Goal: Task Accomplishment & Management: Manage account settings

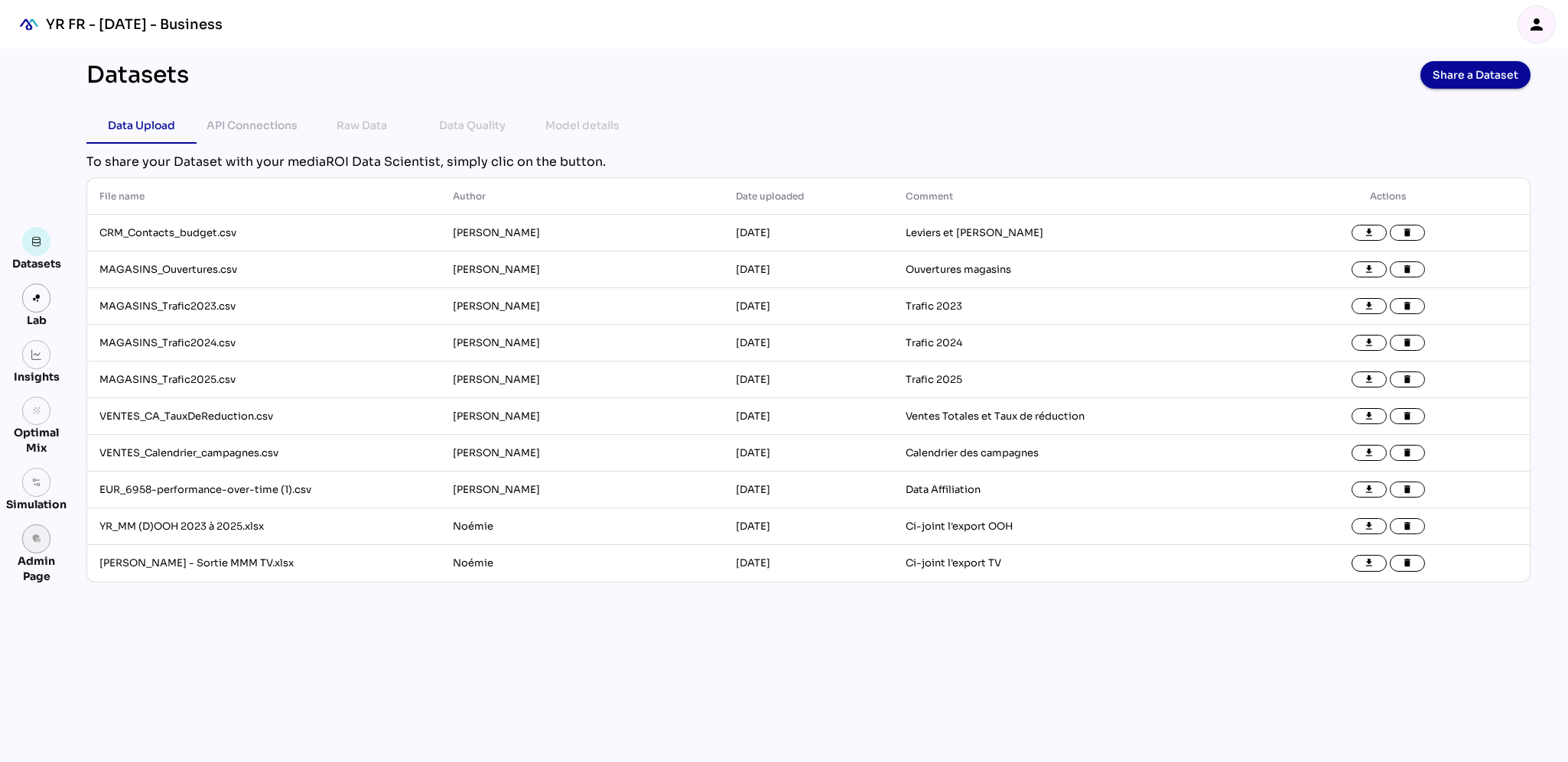
click at [32, 541] on icon "admin_panel_settings" at bounding box center [37, 538] width 11 height 11
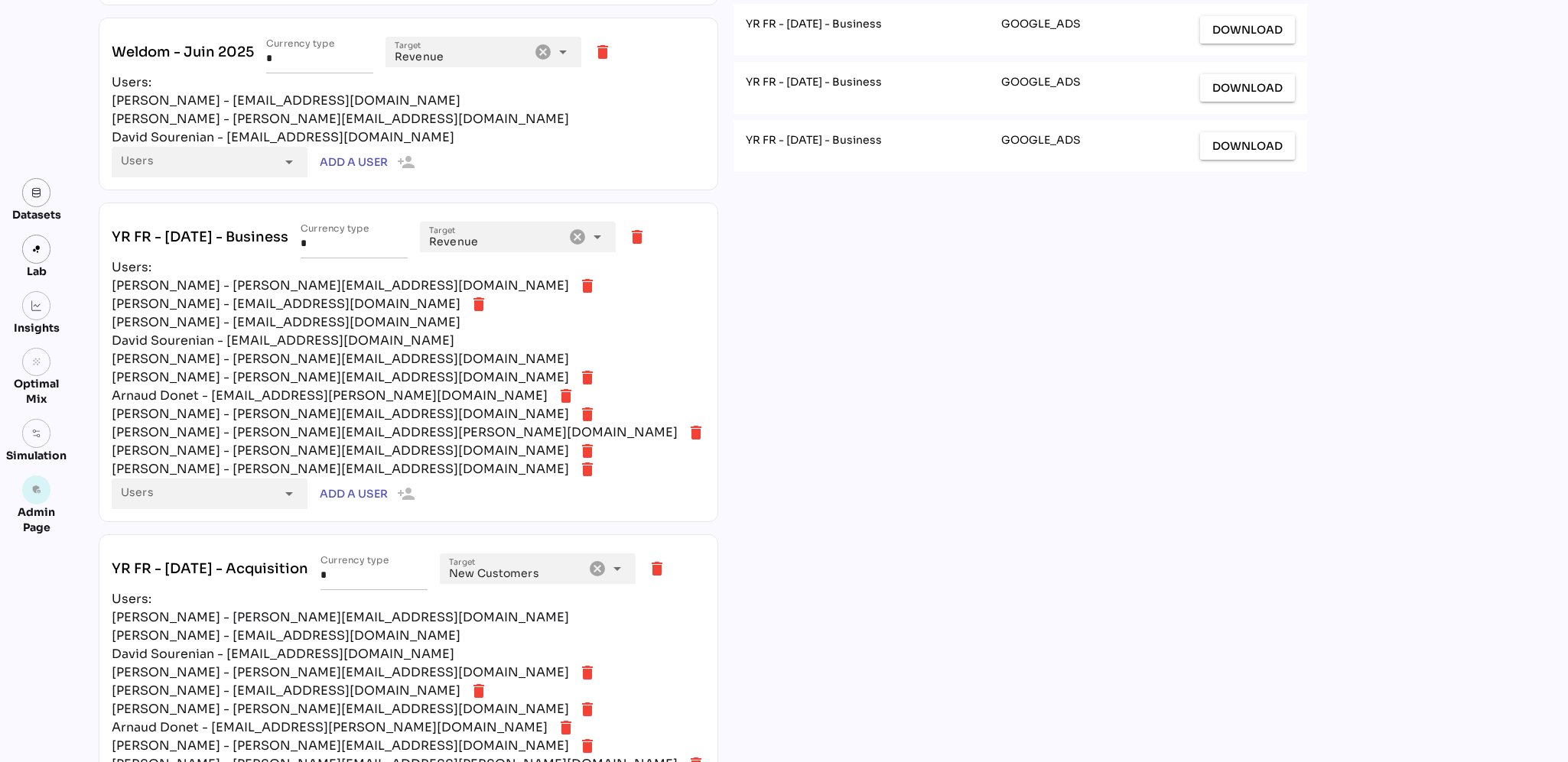
scroll to position [1588, 0]
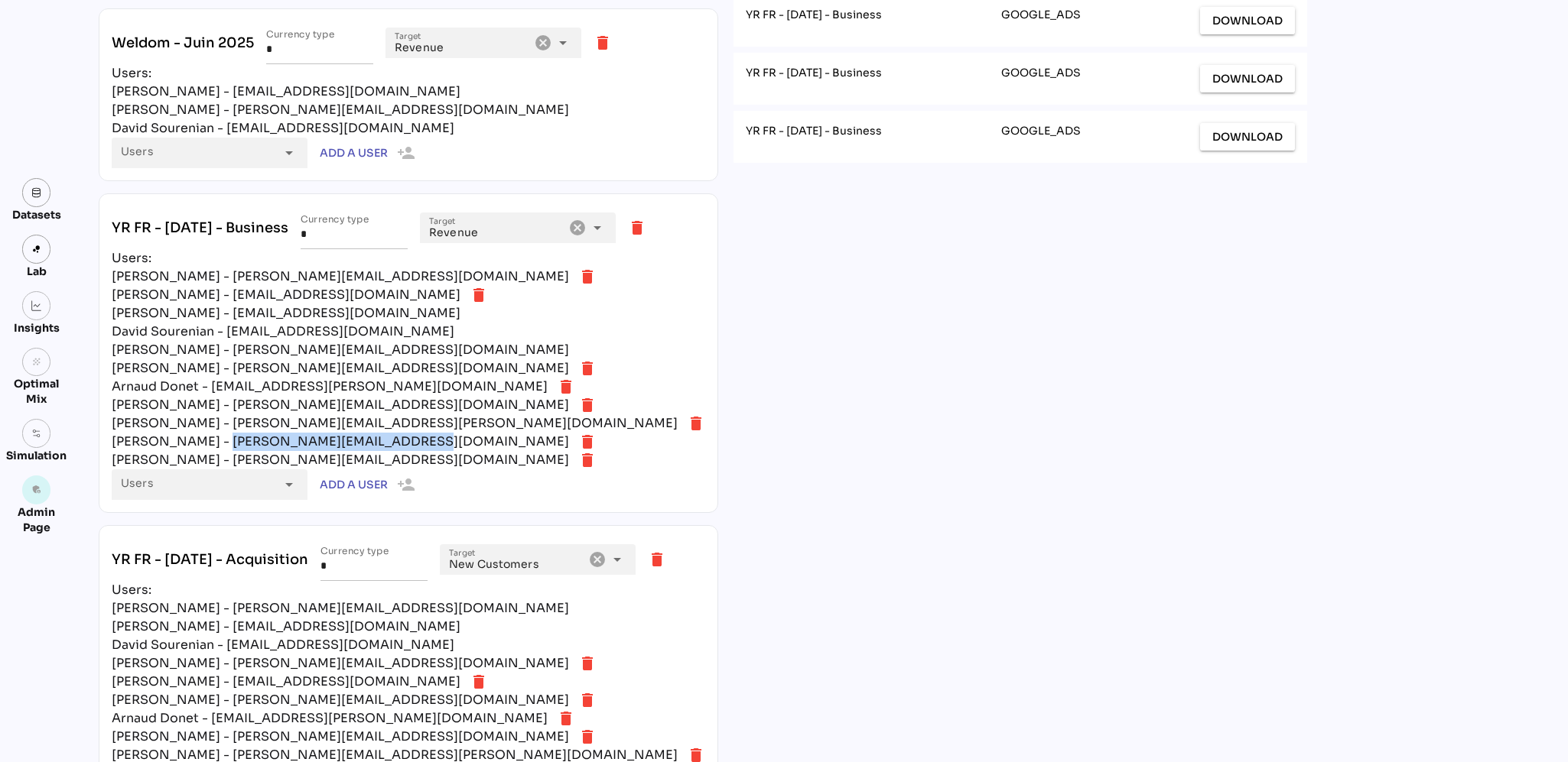
drag, startPoint x: 385, startPoint y: 438, endPoint x: 206, endPoint y: 433, distance: 179.1
click at [206, 433] on div "[PERSON_NAME] - [PERSON_NAME][EMAIL_ADDRESS][DOMAIN_NAME]" at bounding box center [340, 442] width 458 height 18
copy div "[PERSON_NAME][EMAIL_ADDRESS][DOMAIN_NAME]"
click at [37, 195] on img at bounding box center [37, 192] width 11 height 11
